Goal: Download file/media

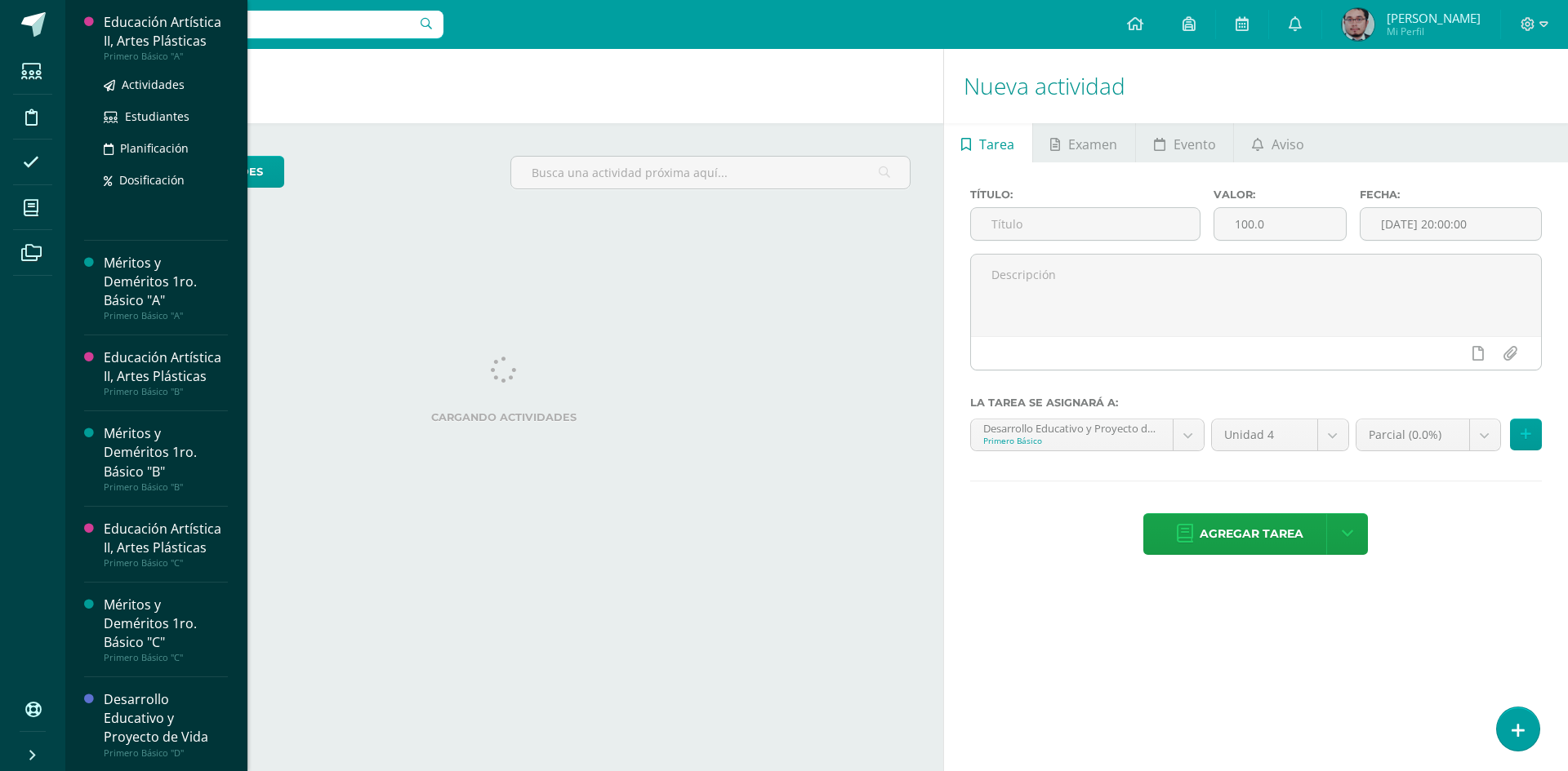
click at [153, 33] on div "Educación Artística II, Artes Plásticas" at bounding box center [166, 32] width 124 height 38
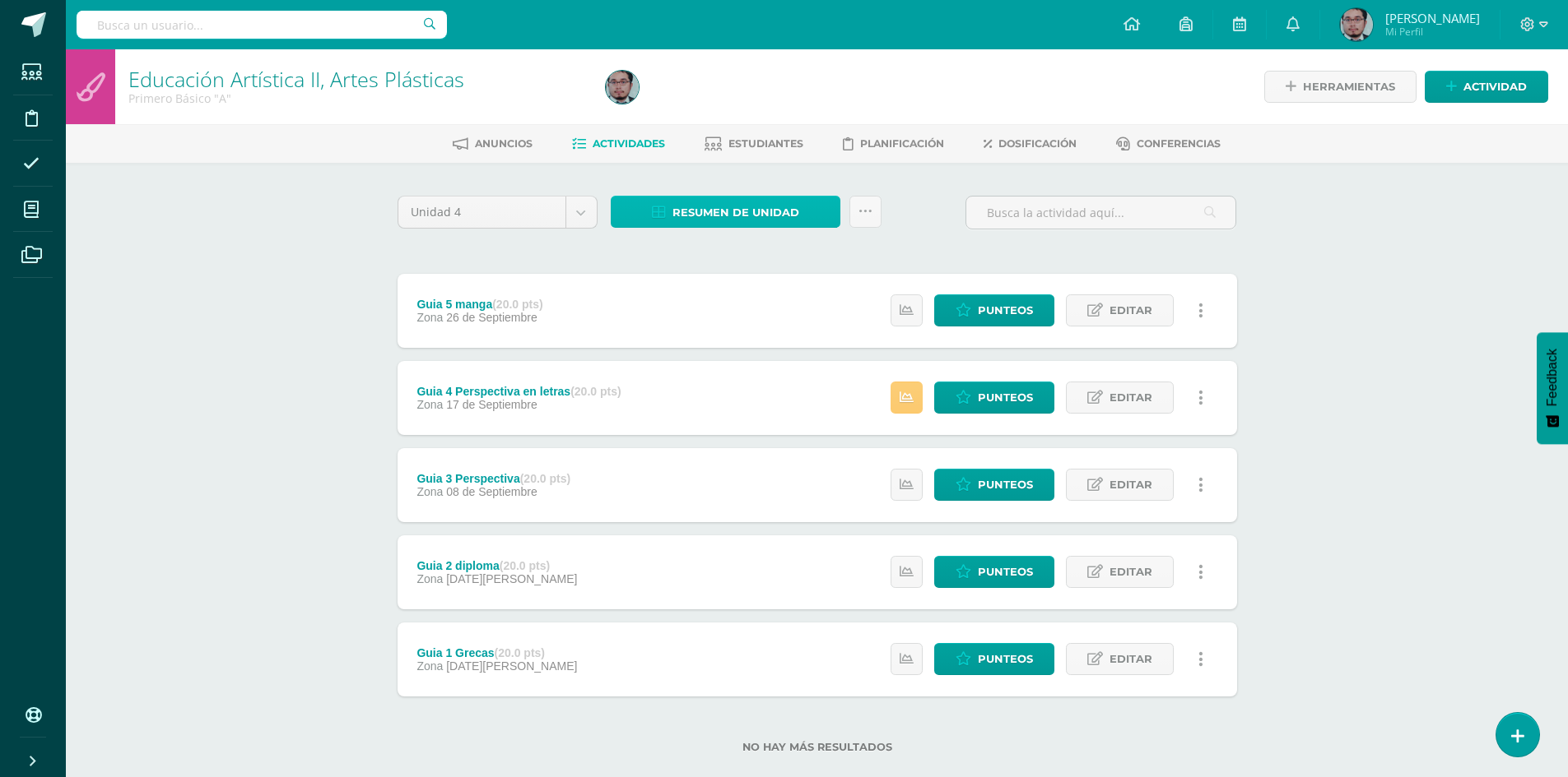
click at [725, 207] on span "Resumen de unidad" at bounding box center [735, 213] width 126 height 30
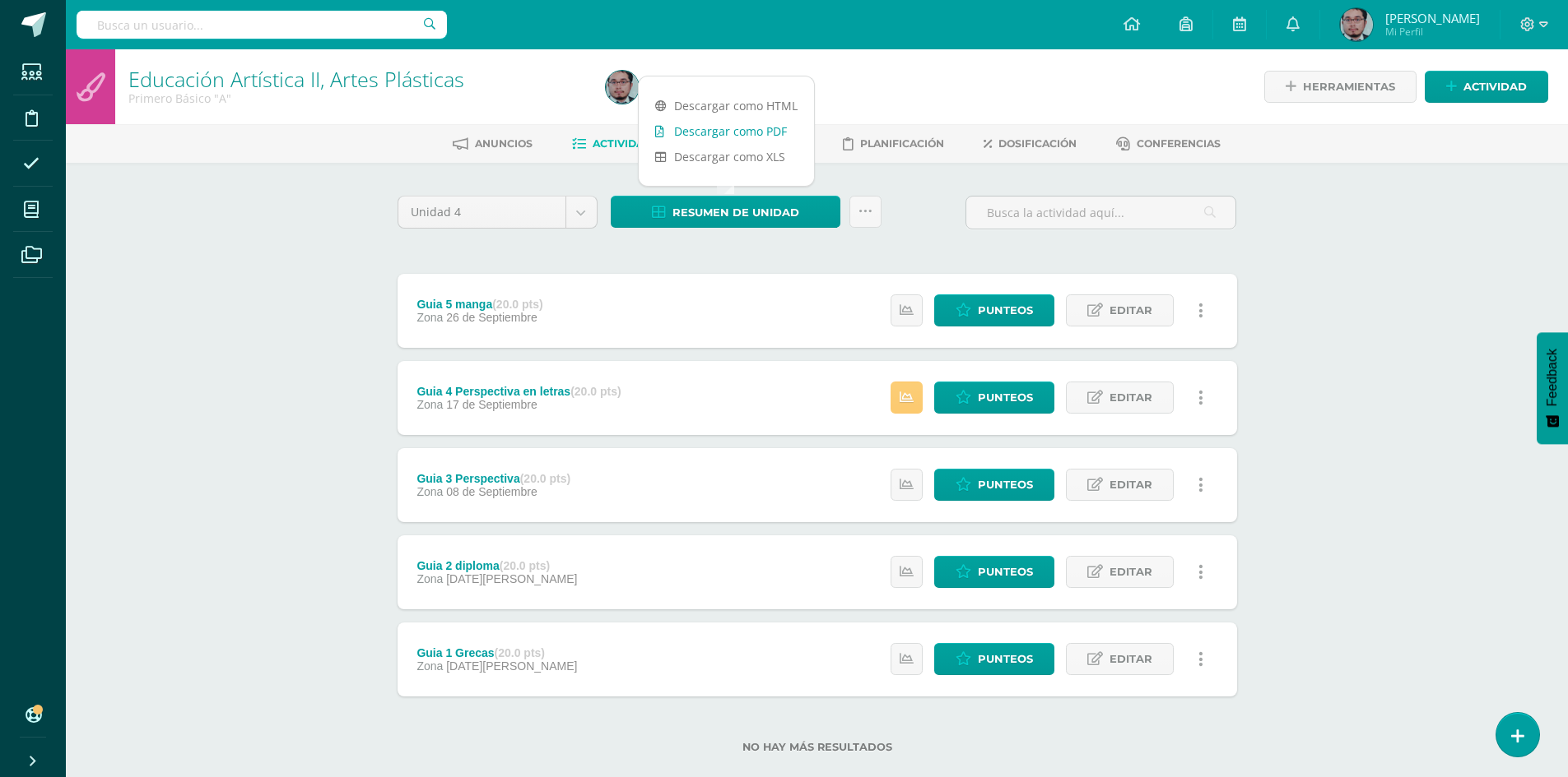
click at [731, 122] on link "Descargar como PDF" at bounding box center [726, 131] width 175 height 26
